Goal: Task Accomplishment & Management: Use online tool/utility

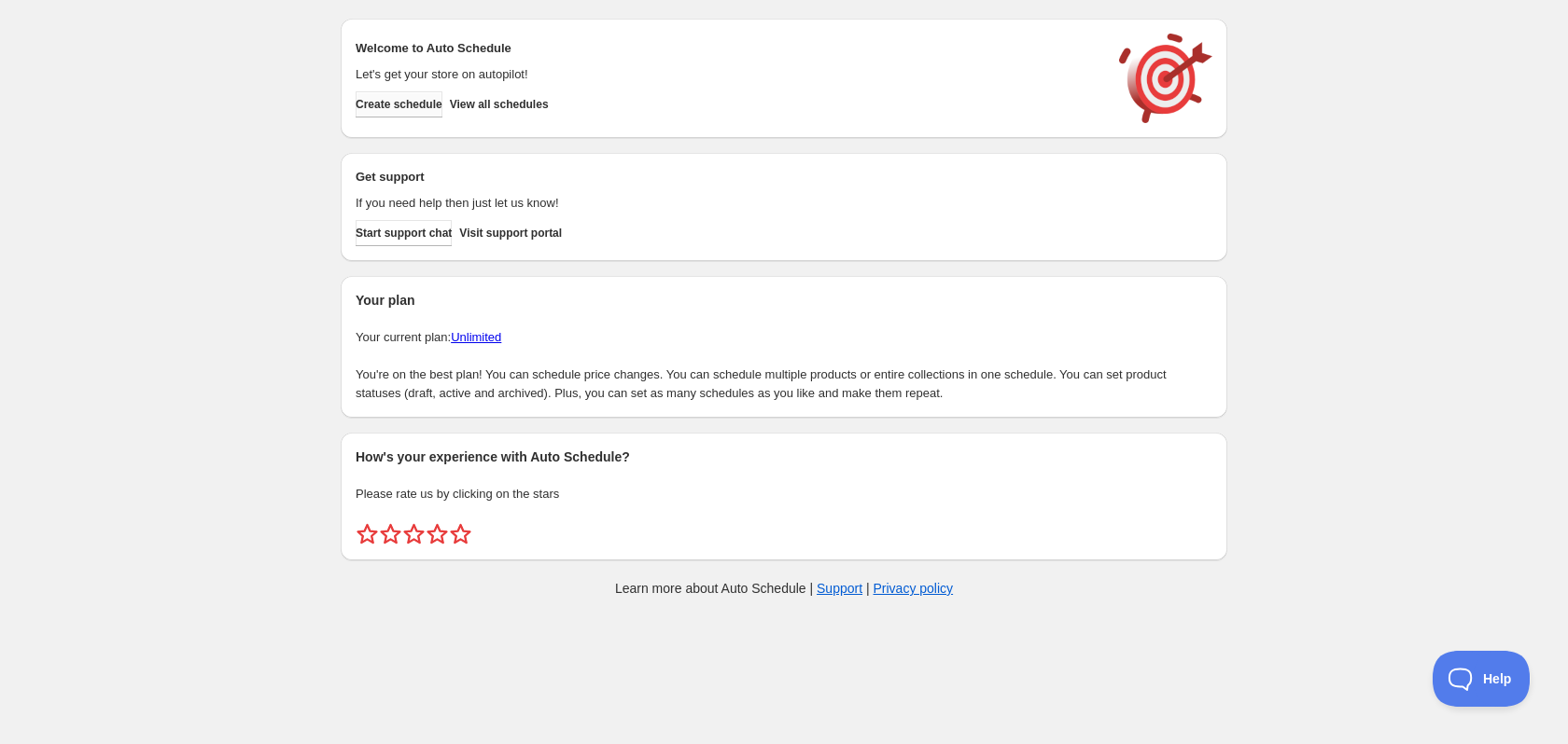
click at [438, 107] on span "Create schedule" at bounding box center [399, 104] width 87 height 15
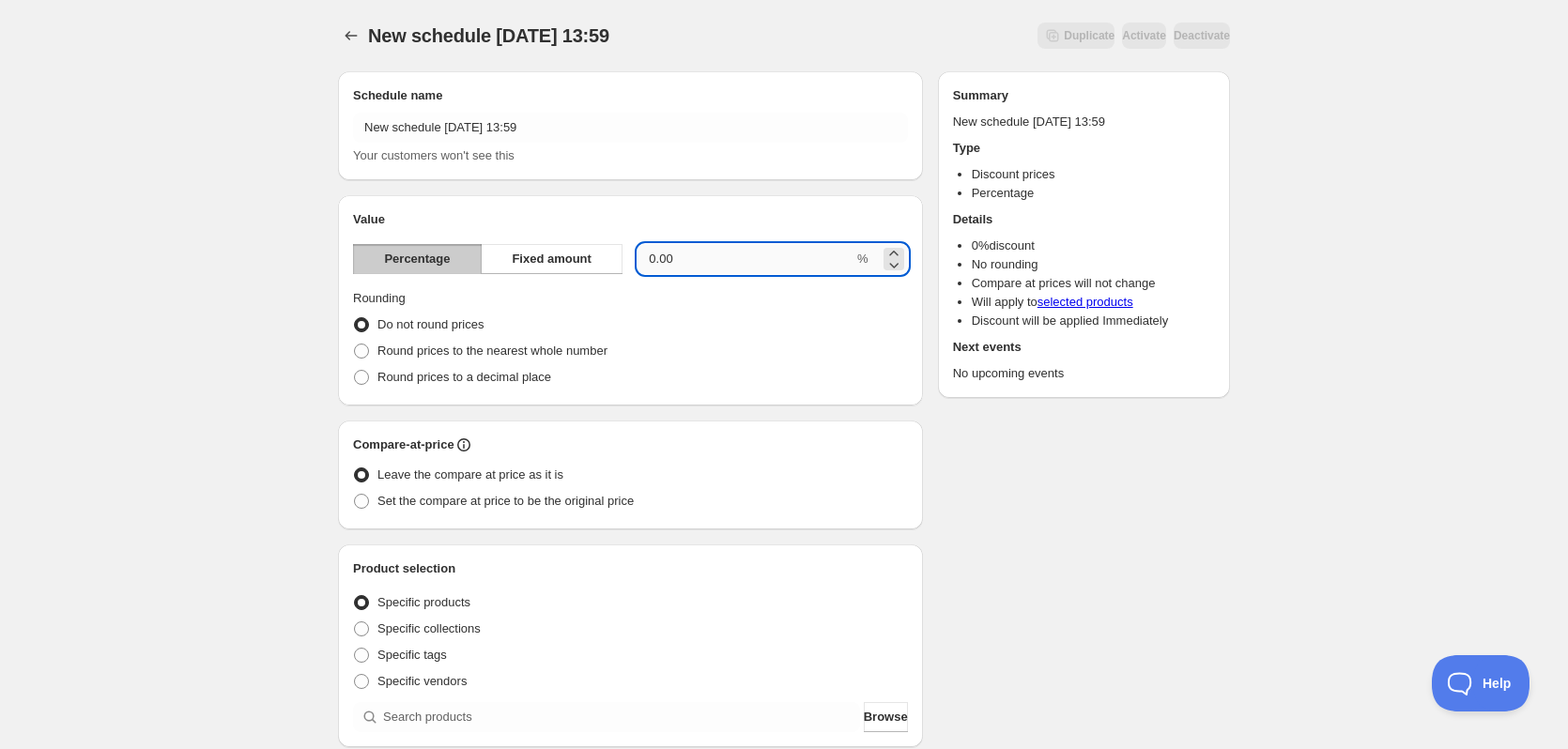
click at [682, 258] on input "0.00" at bounding box center [746, 259] width 216 height 30
type input "20.00"
click at [118, 369] on div "New schedule [DATE] 13:59. This page is ready New schedule [DATE] 13:59 Duplica…" at bounding box center [784, 694] width 1568 height 1390
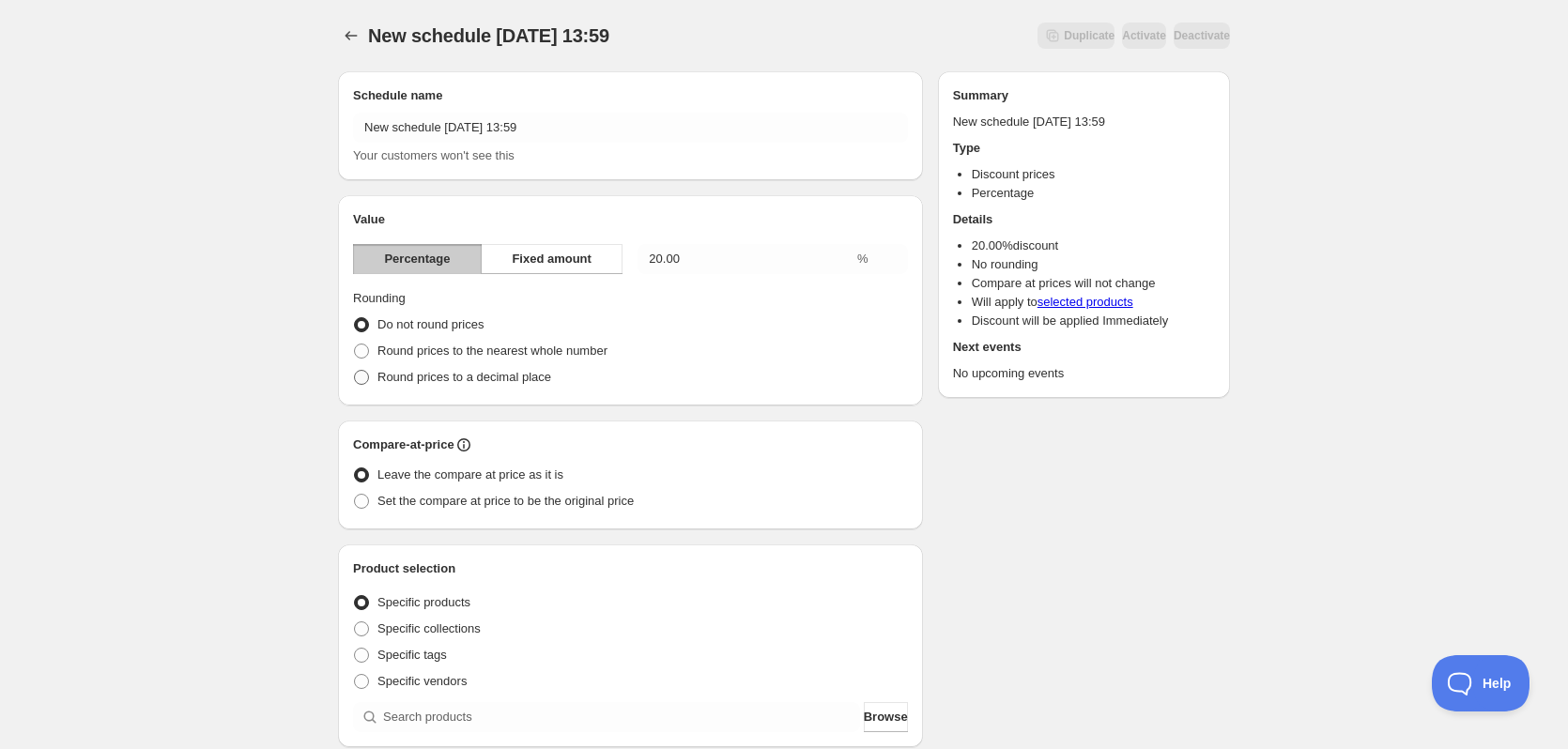
click at [522, 376] on span "Round prices to a decimal place" at bounding box center [465, 377] width 173 height 14
click at [355, 371] on input "Round prices to a decimal place" at bounding box center [354, 370] width 1 height 1
radio input "true"
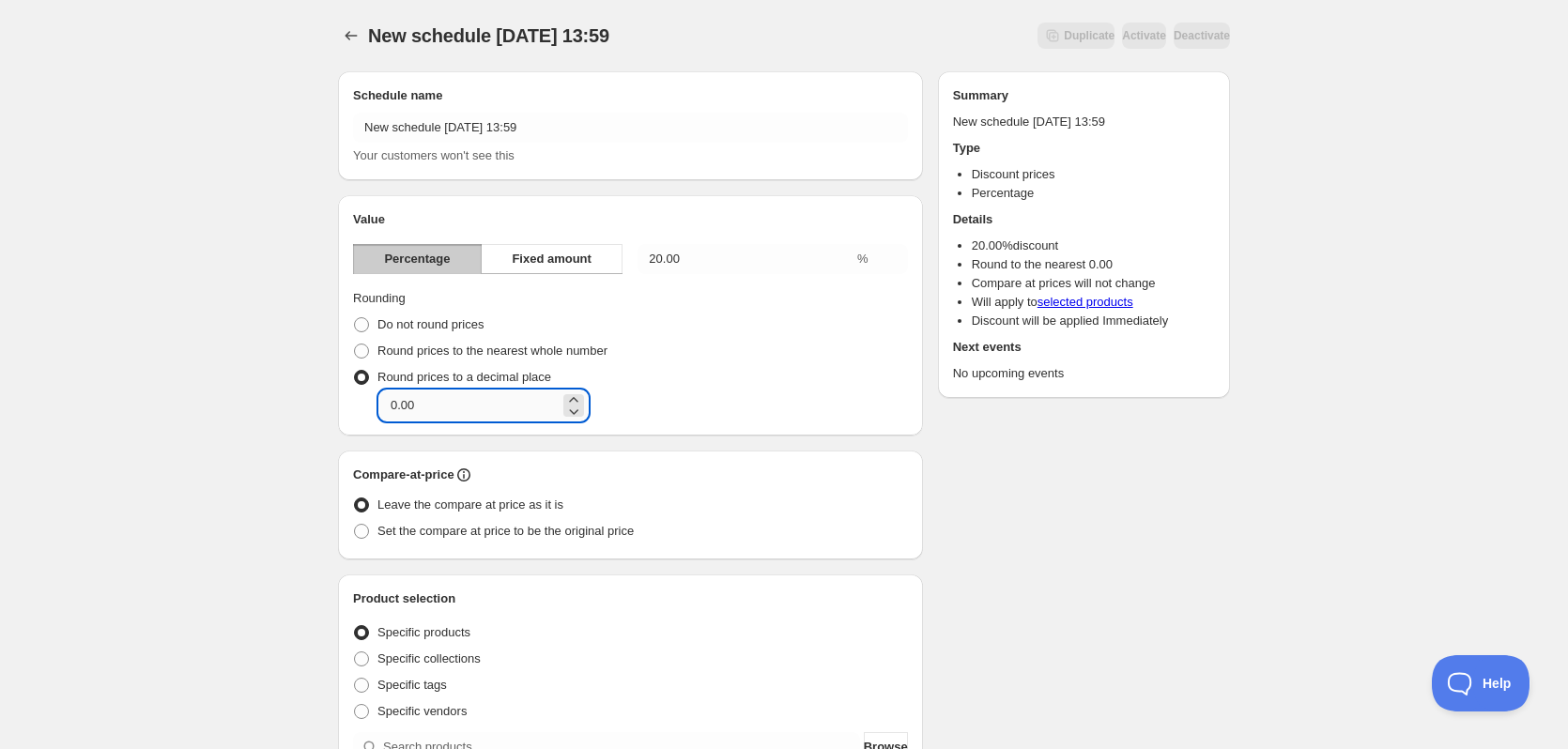
click at [495, 402] on input "0.00" at bounding box center [469, 405] width 180 height 30
drag, startPoint x: 420, startPoint y: 405, endPoint x: 402, endPoint y: 406, distance: 18.0
click at [402, 406] on input "0.00" at bounding box center [469, 405] width 180 height 30
type input "0.95"
click at [239, 353] on div "New schedule [DATE] 13:59. This page is ready New schedule [DATE] 13:59 Duplica…" at bounding box center [784, 710] width 1568 height 1420
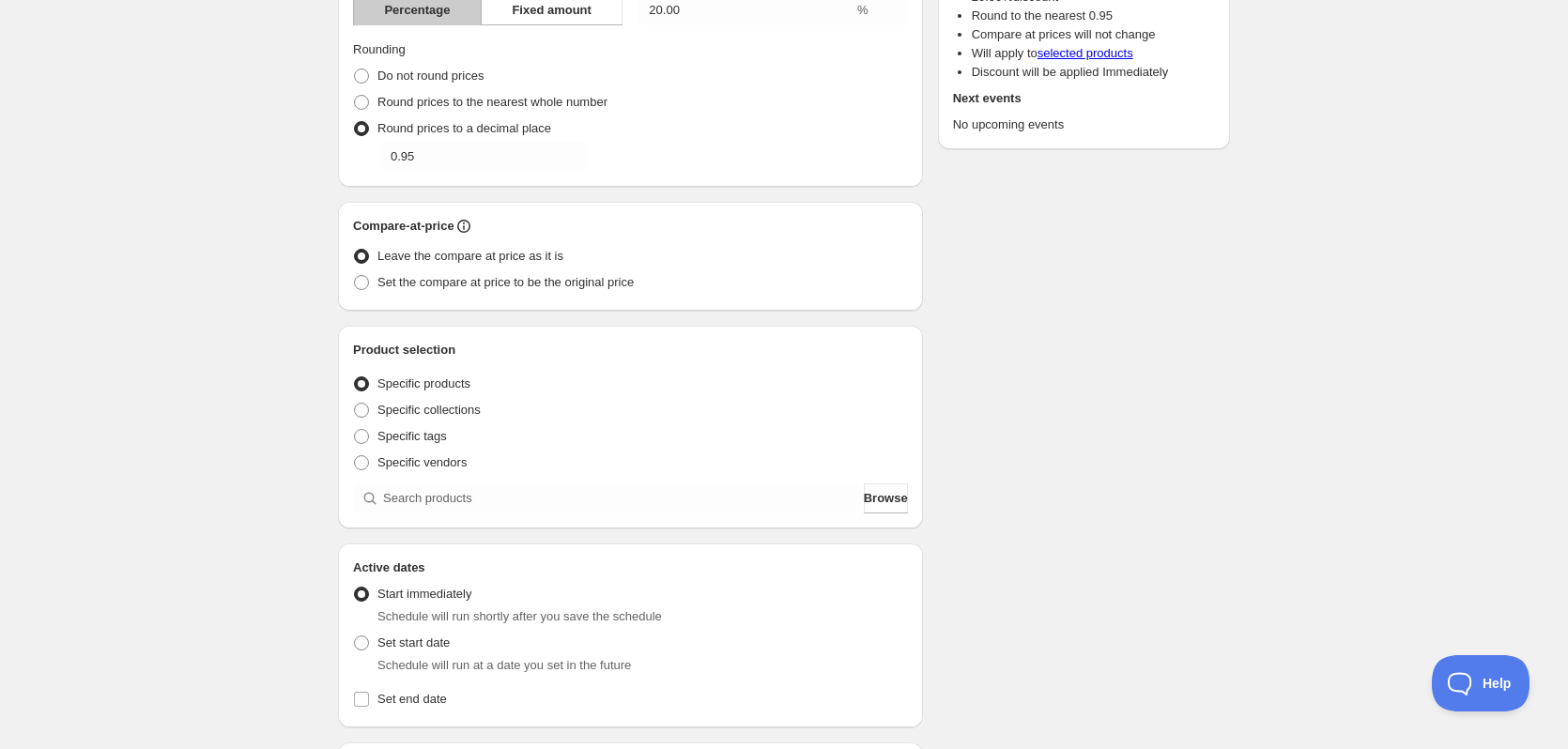
scroll to position [281, 0]
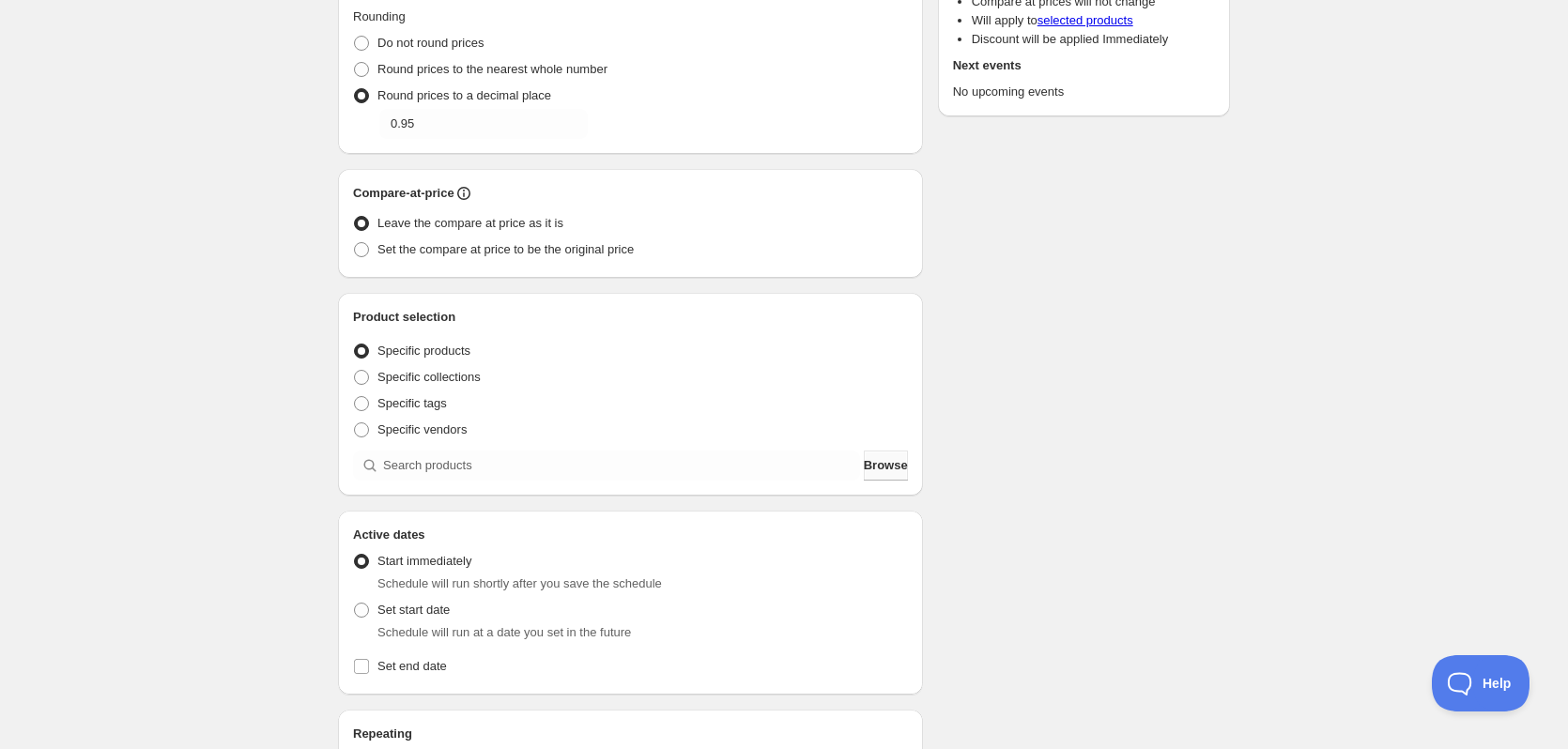
click at [887, 471] on span "Browse" at bounding box center [885, 466] width 44 height 19
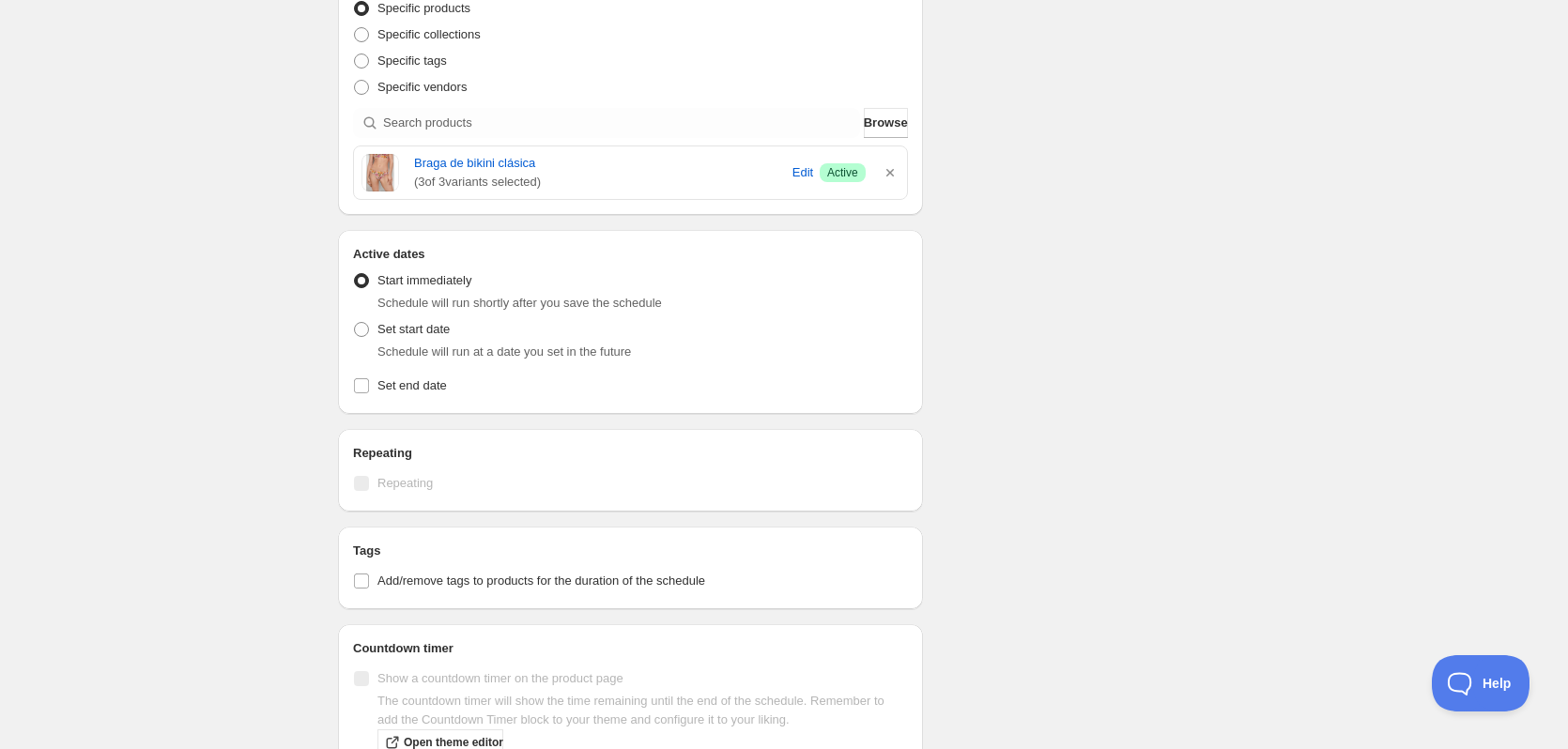
scroll to position [657, 0]
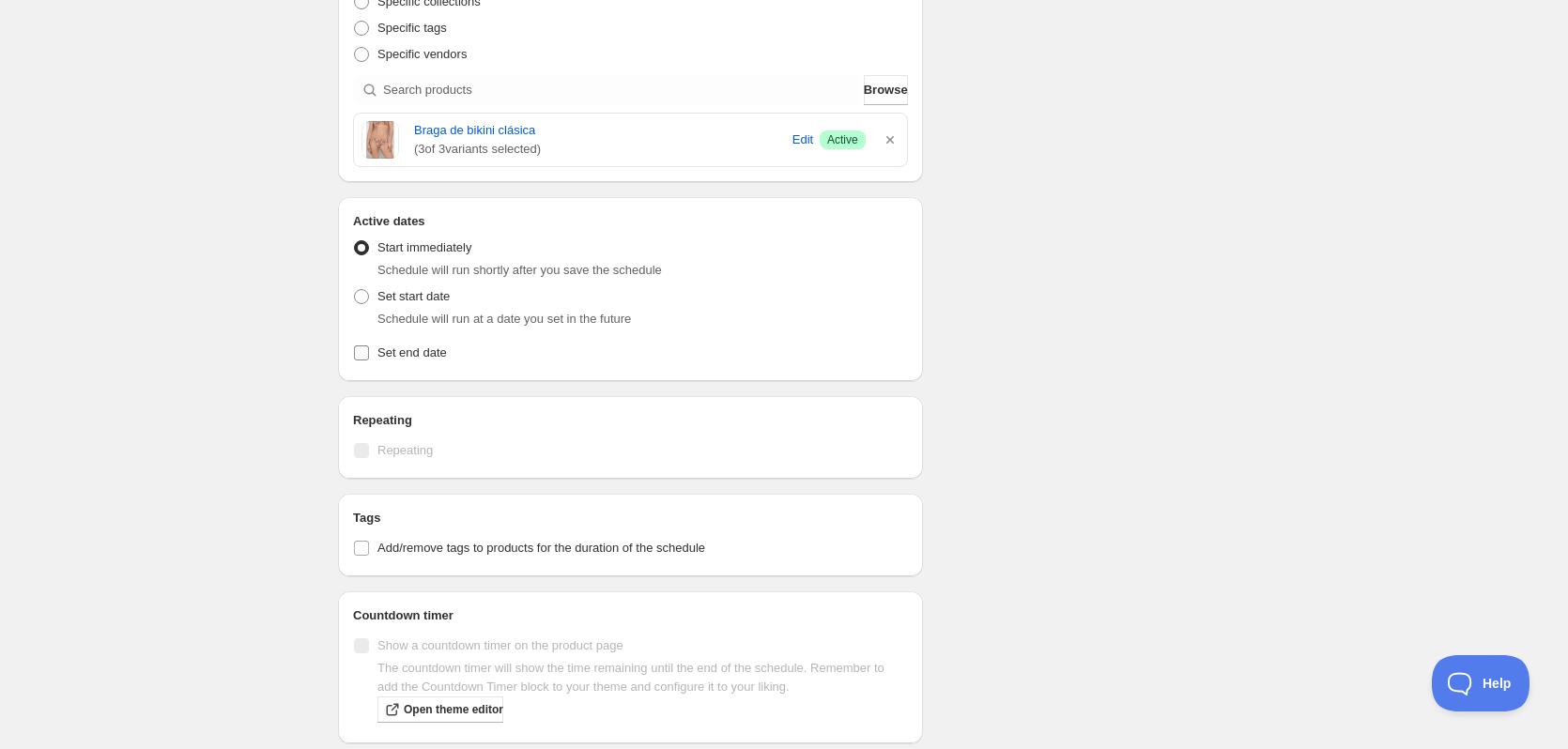
click at [431, 352] on span "Set end date" at bounding box center [412, 353] width 69 height 14
click at [369, 352] on input "Set end date" at bounding box center [360, 353] width 15 height 15
checkbox input "true"
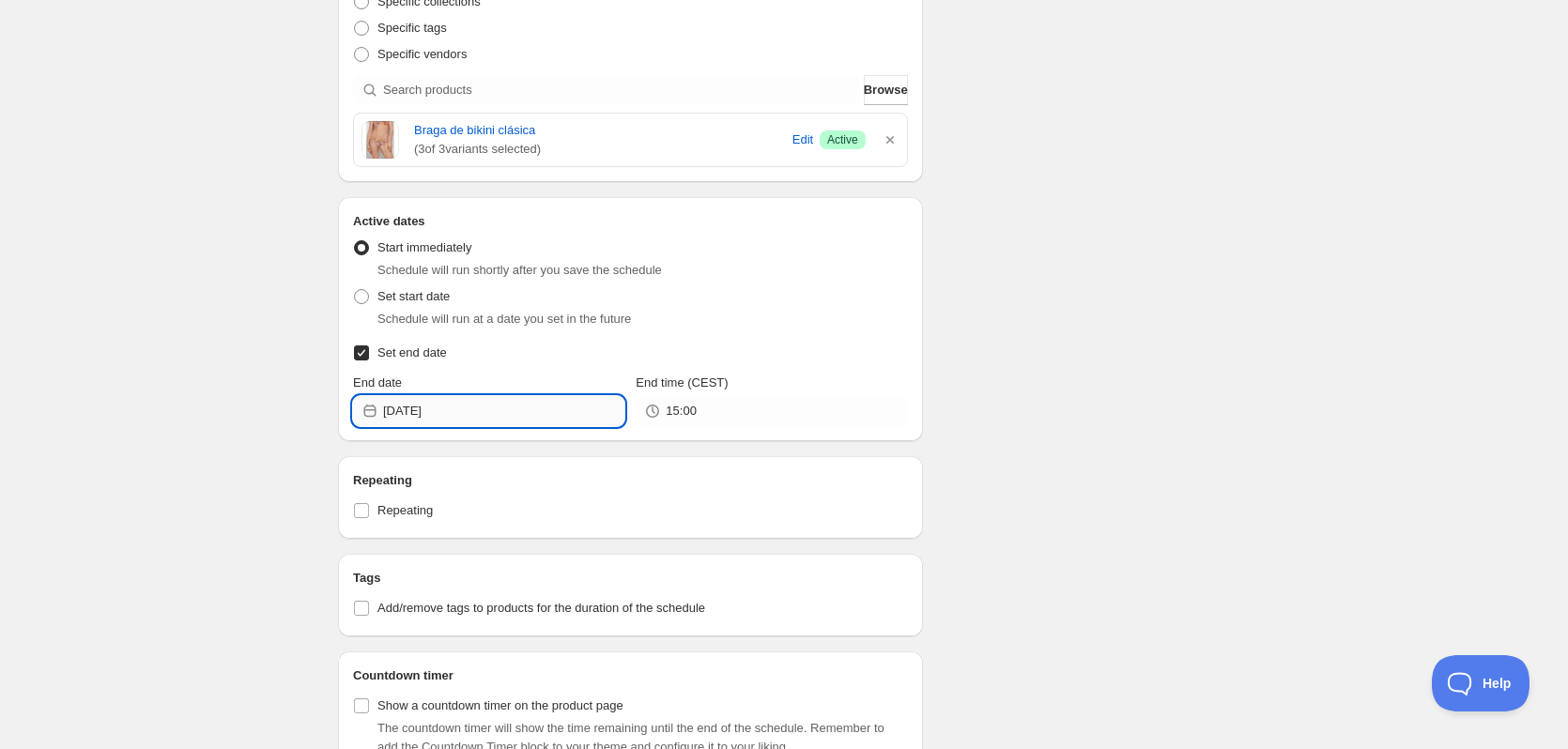
click at [445, 404] on input "[DATE]" at bounding box center [504, 411] width 242 height 30
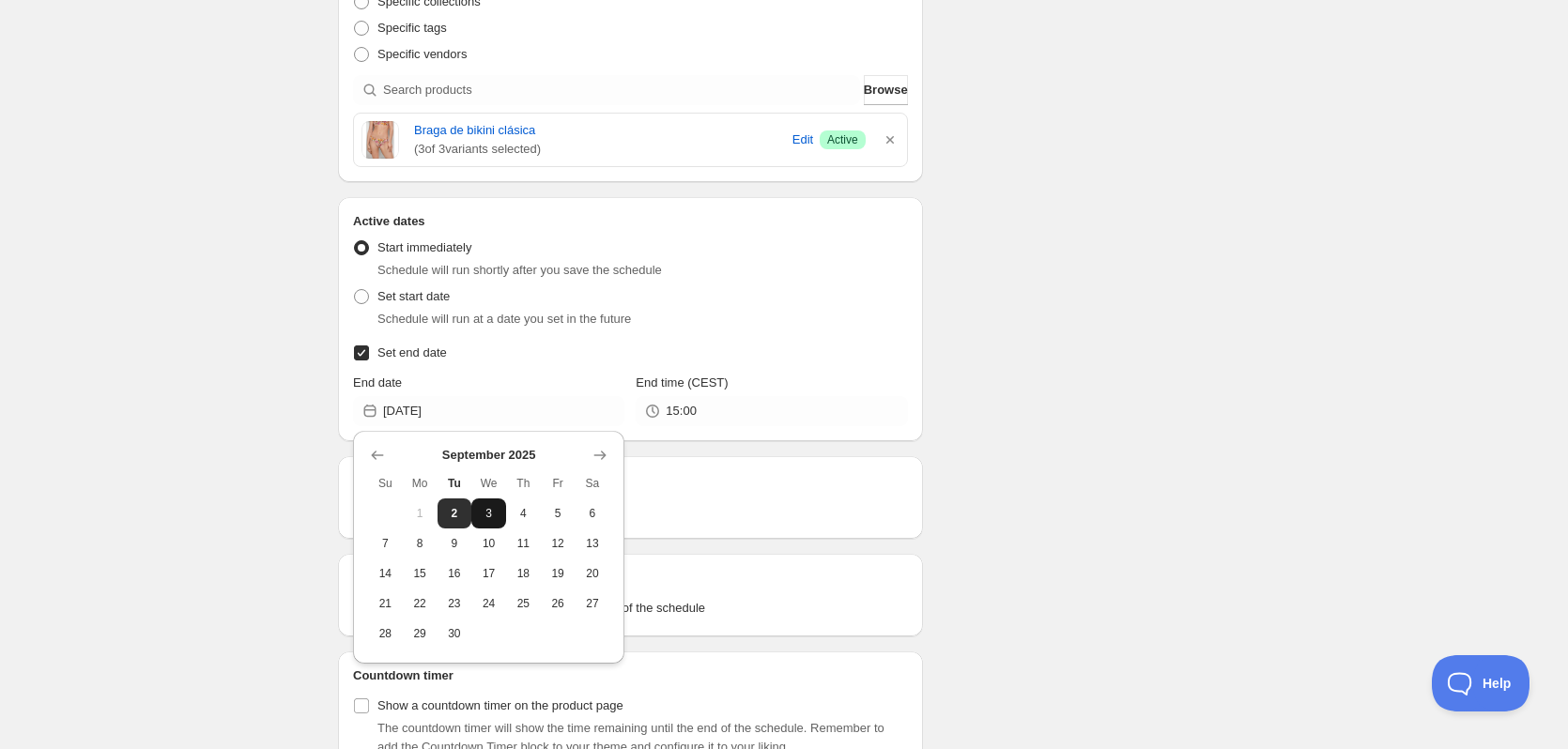
click at [499, 522] on button "3" at bounding box center [489, 513] width 35 height 30
type input "[DATE]"
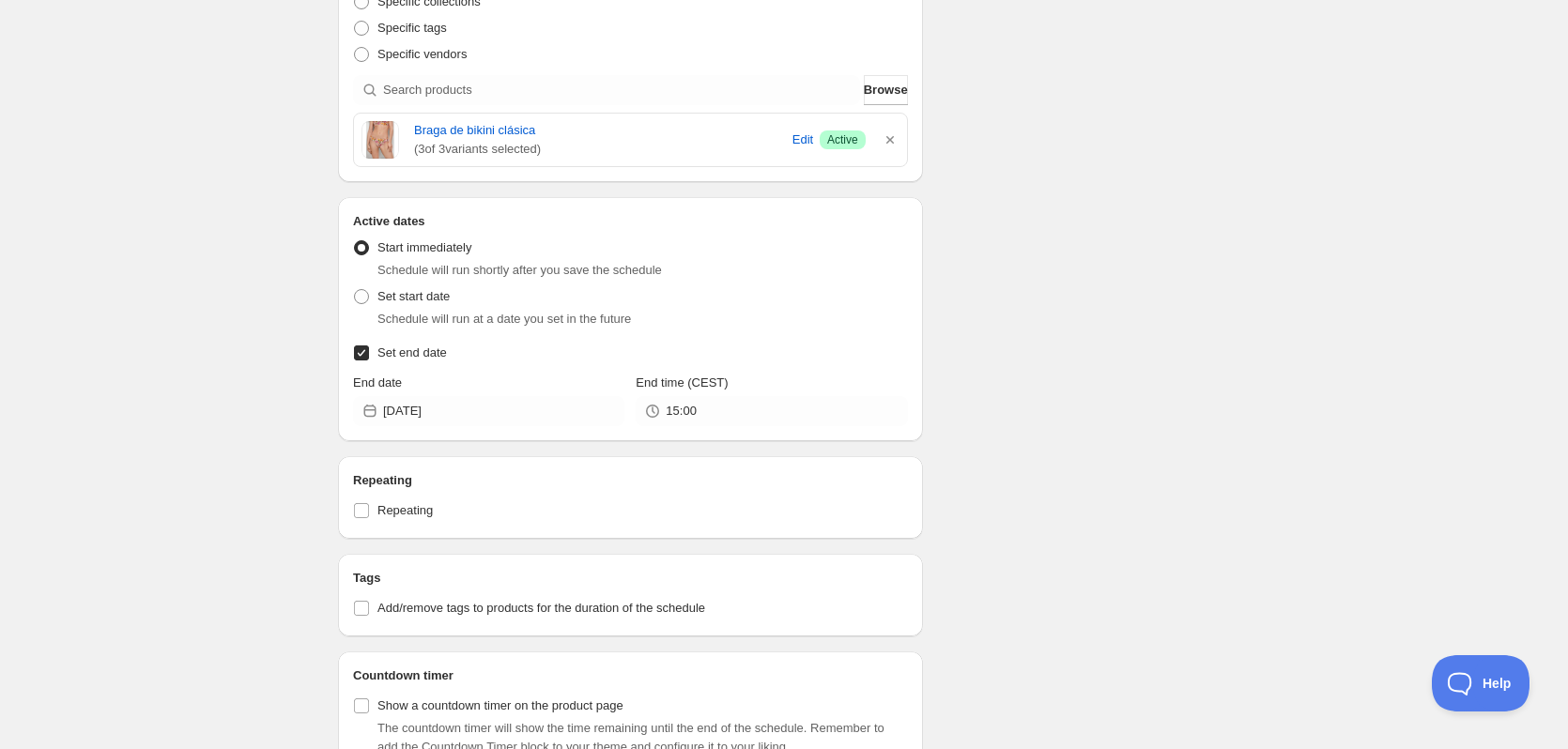
click at [217, 462] on div "New schedule [DATE] 13:59. This page is ready New schedule [DATE] 13:59 Duplica…" at bounding box center [784, 113] width 1568 height 1542
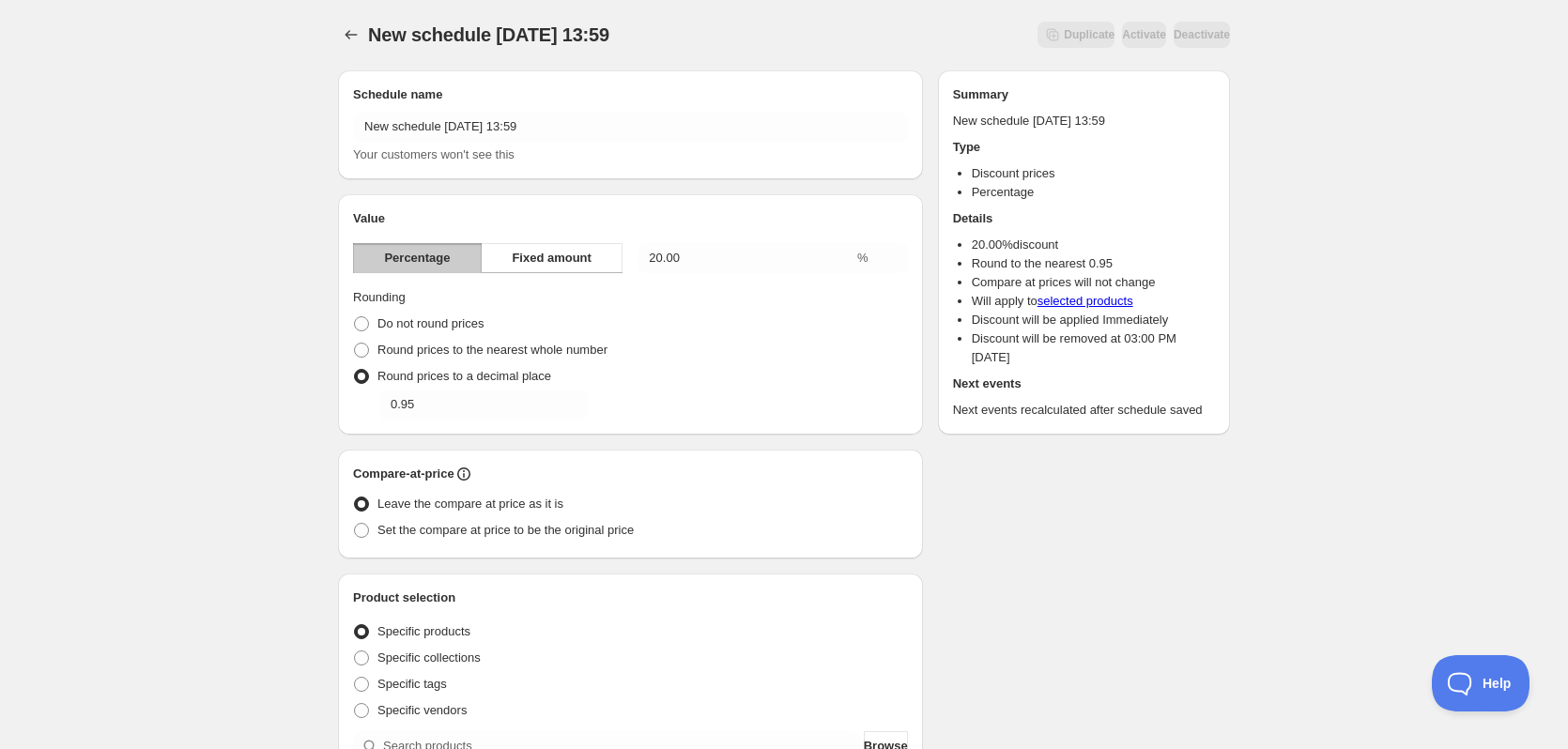
scroll to position [0, 0]
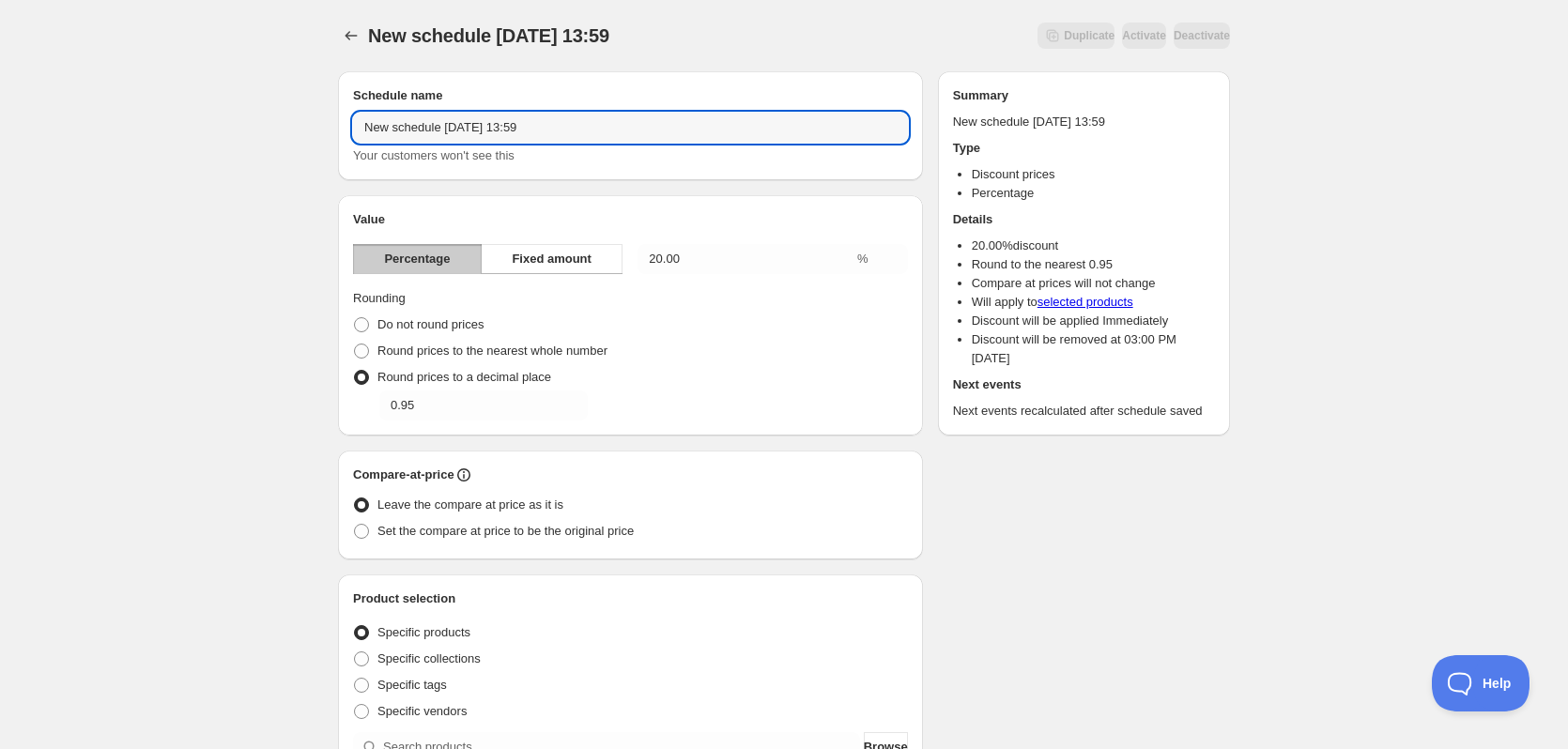
drag, startPoint x: 632, startPoint y: 140, endPoint x: 236, endPoint y: 131, distance: 396.1
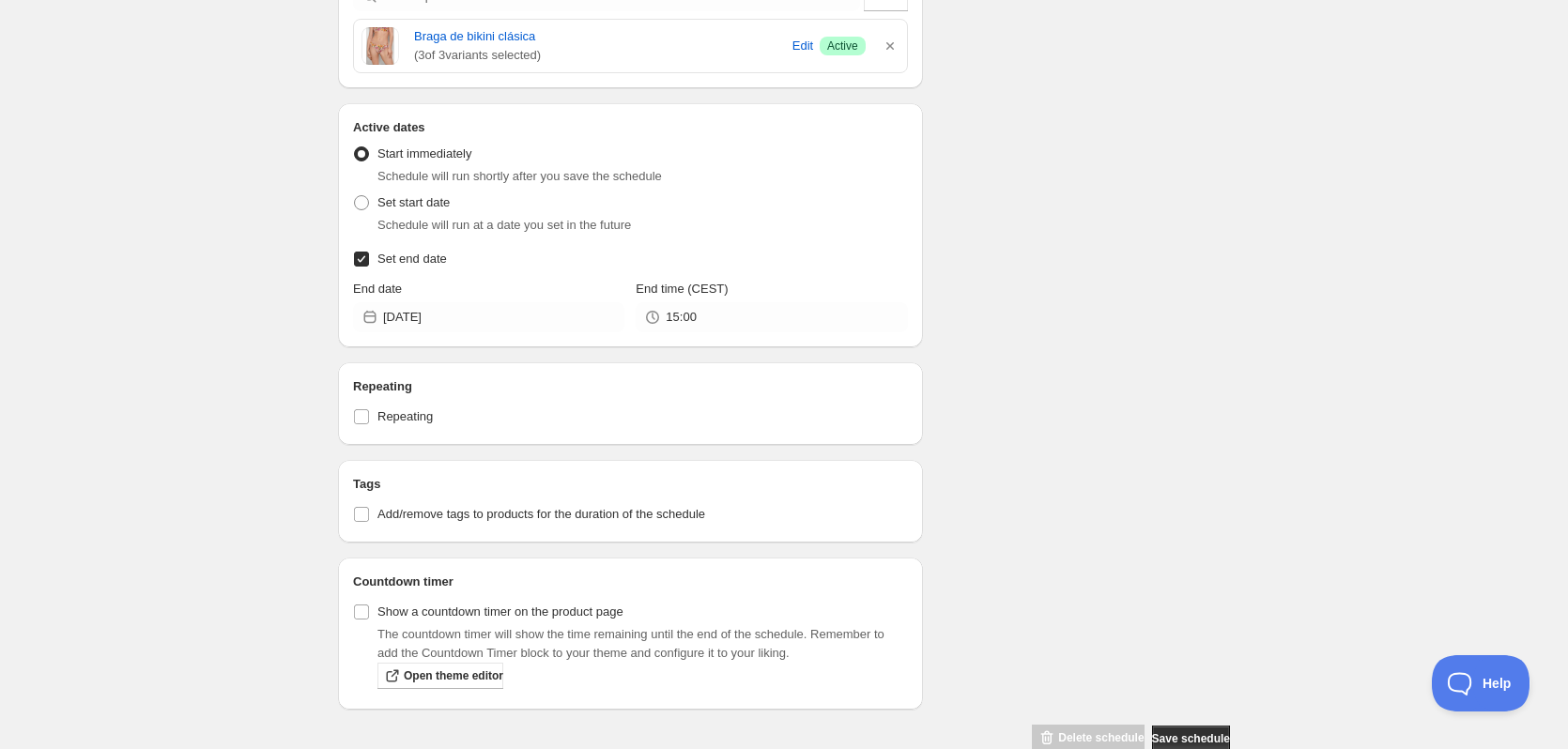
type input "Prueba descuento para buscador"
click at [1096, 380] on div "Schedule name Prueba descuento para buscador Your customers won't see this Valu…" at bounding box center [776, 29] width 907 height 1448
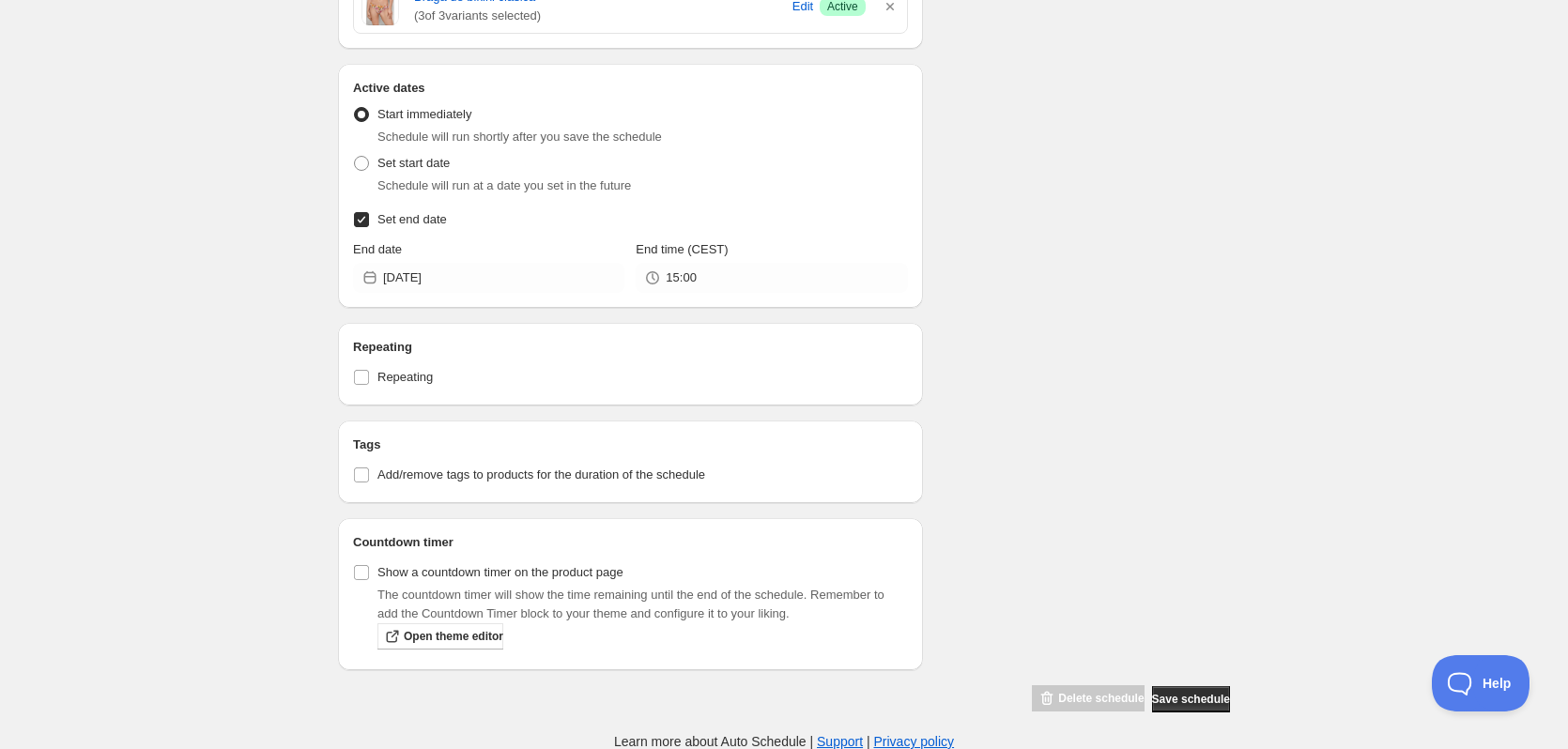
click at [1190, 684] on div "Delete schedule Save schedule" at bounding box center [1127, 695] width 205 height 36
click at [1190, 693] on span "Save schedule" at bounding box center [1191, 699] width 78 height 15
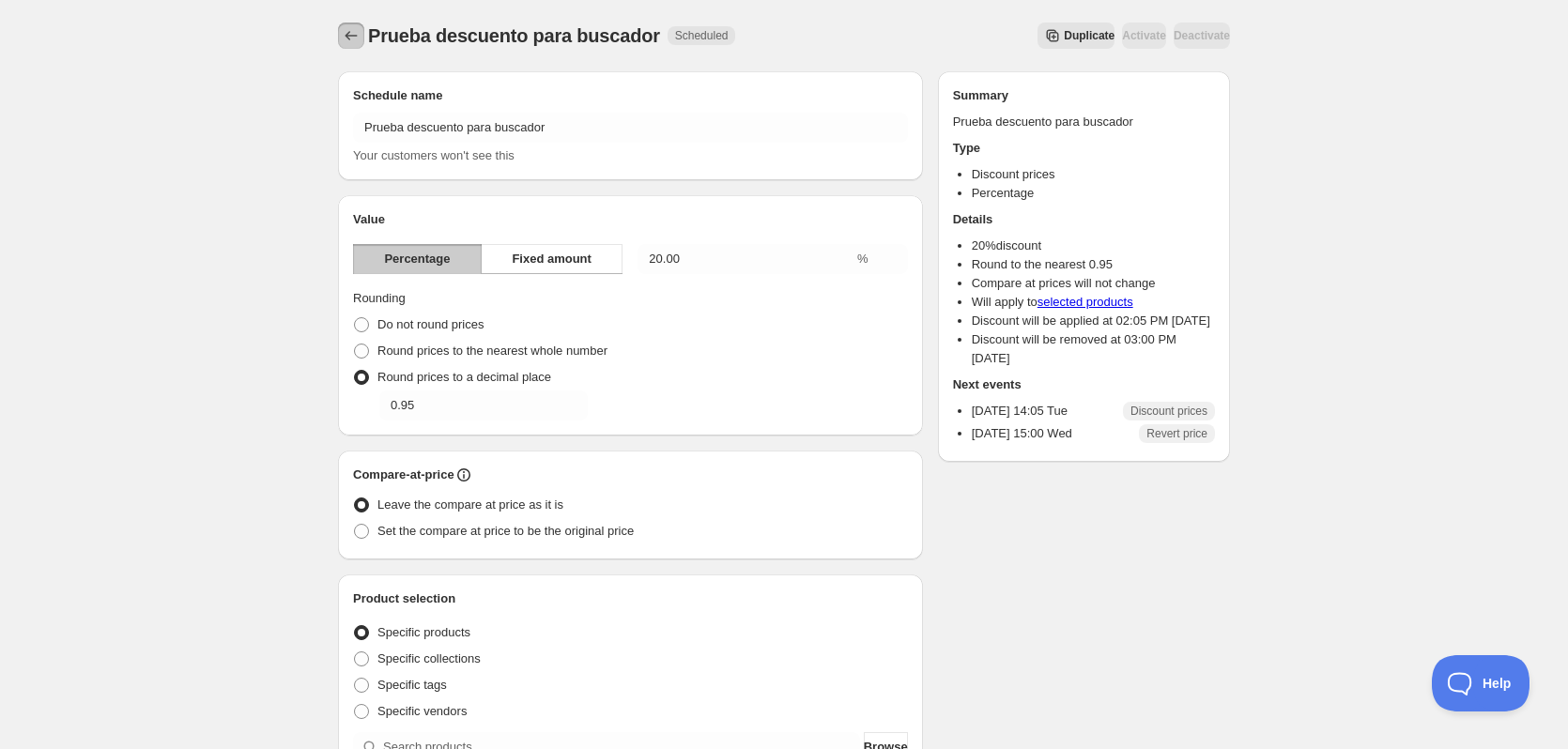
click at [350, 40] on icon "Schedules" at bounding box center [351, 35] width 19 height 19
